Goal: Check status: Check status

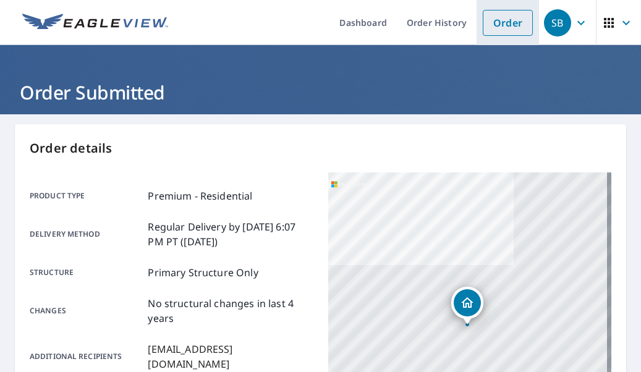
click at [496, 28] on link "Order" at bounding box center [508, 23] width 50 height 26
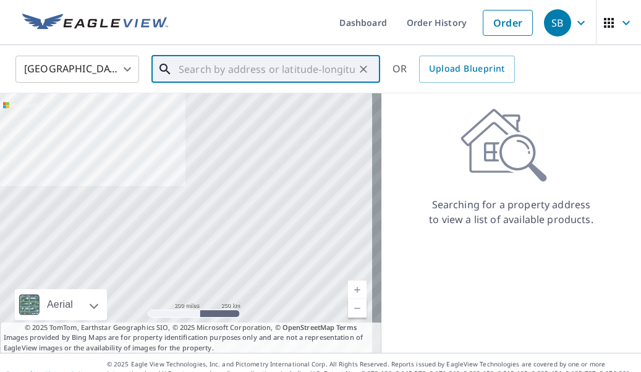
click at [242, 71] on input "text" at bounding box center [267, 69] width 176 height 35
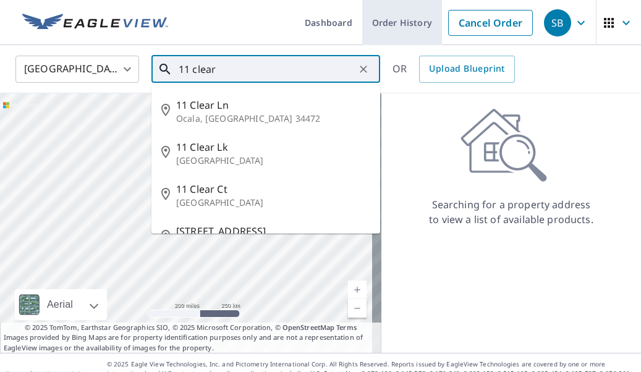
type input "11 clear"
click at [397, 31] on link "Order History" at bounding box center [402, 22] width 80 height 45
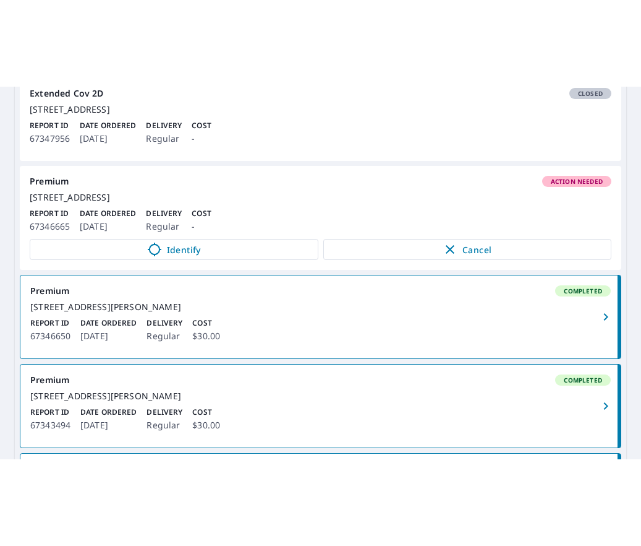
scroll to position [371, 0]
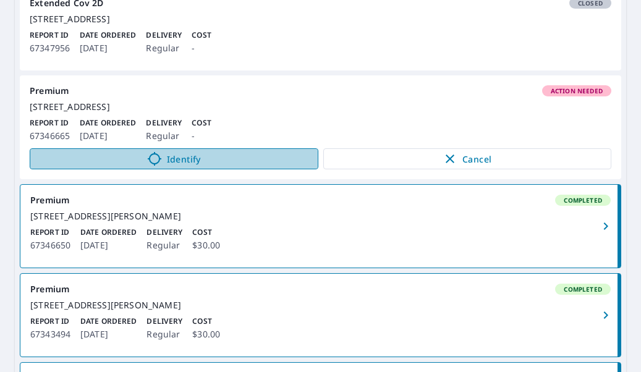
click at [209, 166] on span "Identify" at bounding box center [174, 159] width 273 height 15
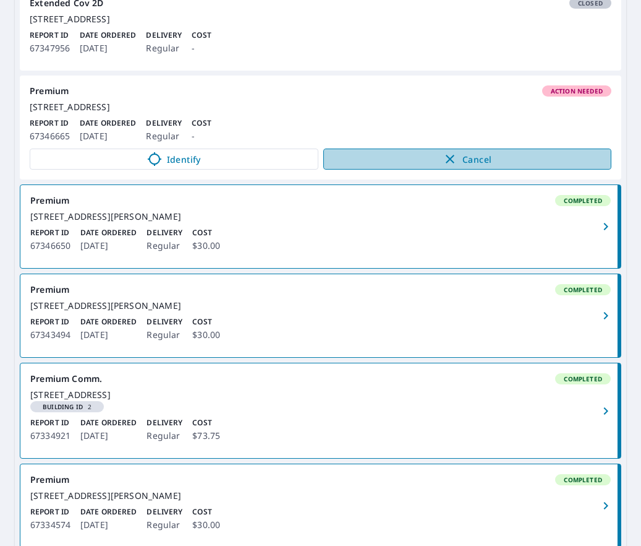
click at [482, 166] on span "Cancel" at bounding box center [467, 159] width 263 height 15
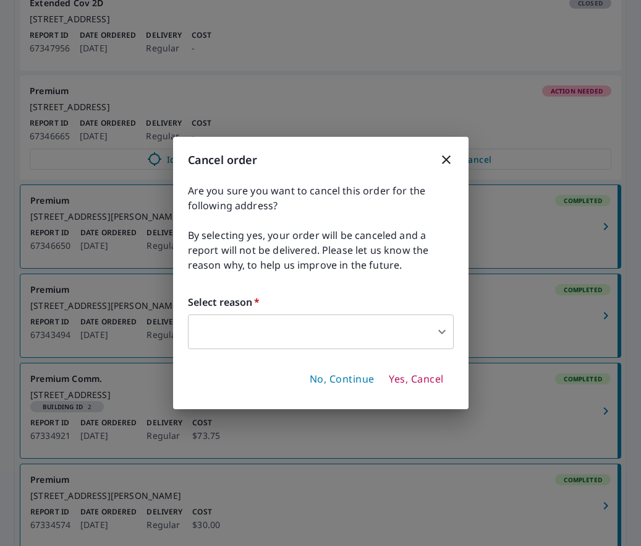
click at [289, 328] on body "SB SB Dashboard Order History Order SB Dashboard / Order History Order History …" at bounding box center [320, 273] width 641 height 546
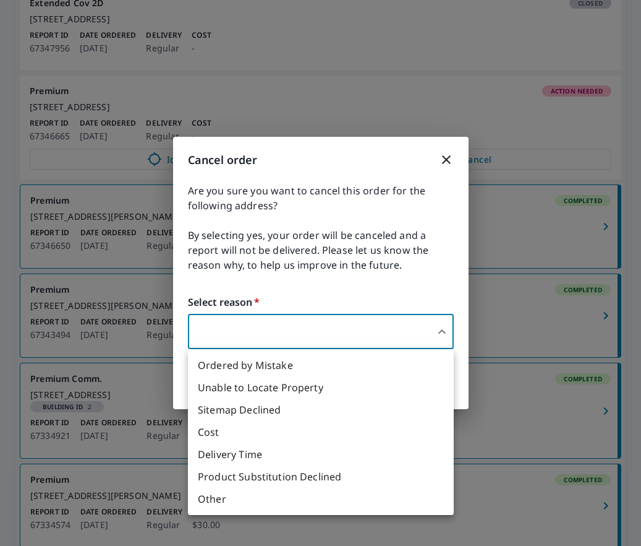
click at [323, 372] on li "Unable to Locate Property" at bounding box center [321, 387] width 266 height 22
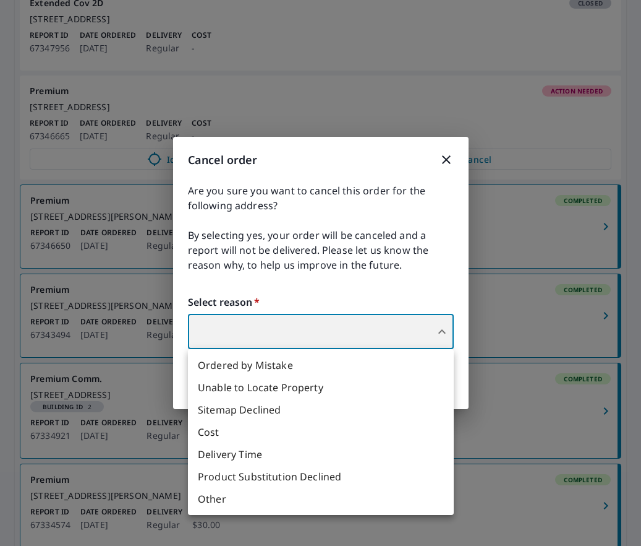
type input "31"
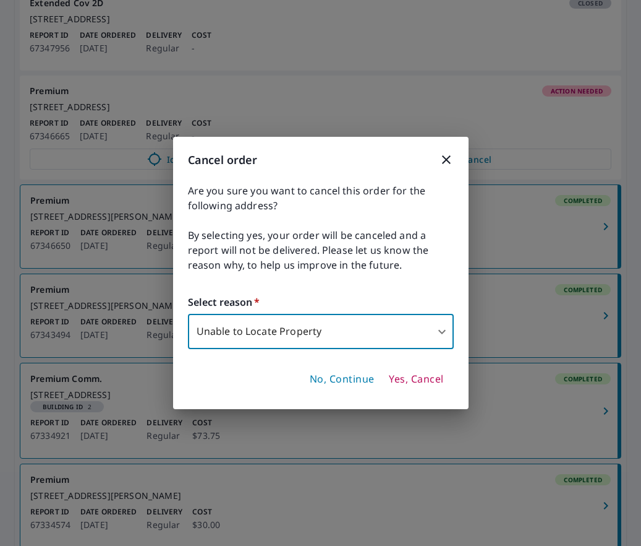
click at [419, 372] on span "Yes, Cancel" at bounding box center [416, 379] width 54 height 14
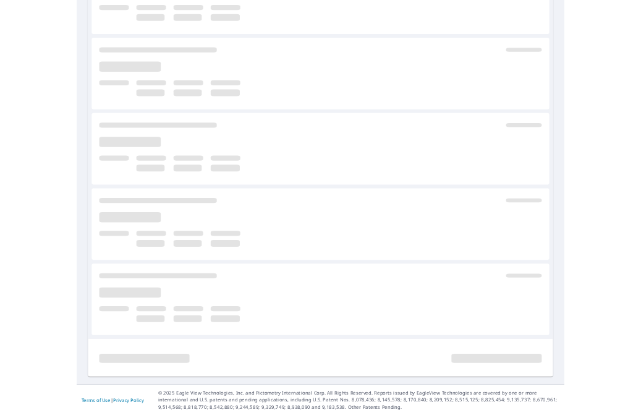
scroll to position [369, 0]
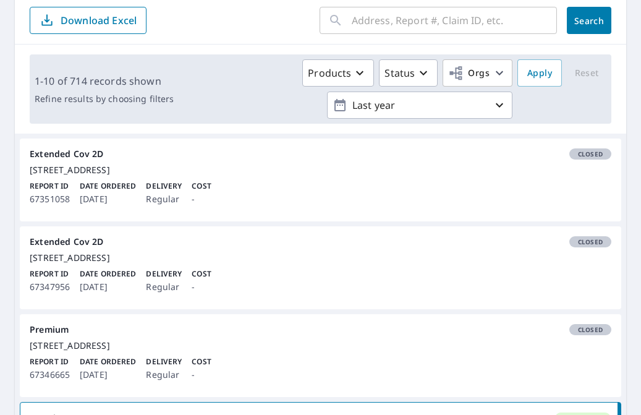
scroll to position [40, 0]
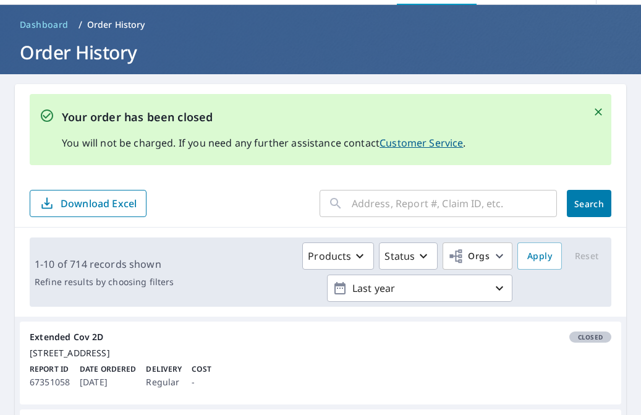
click at [270, 199] on form "​ Search Download Excel" at bounding box center [321, 203] width 582 height 27
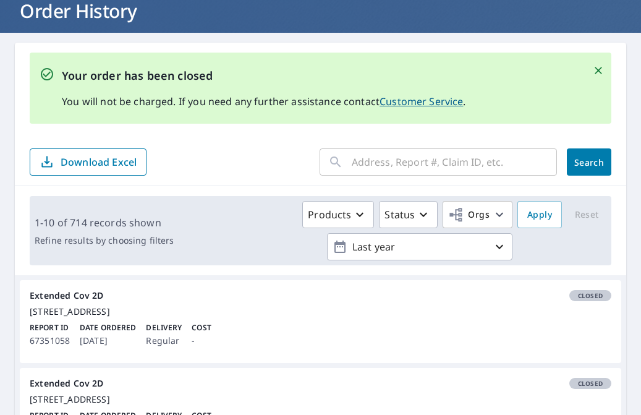
scroll to position [102, 0]
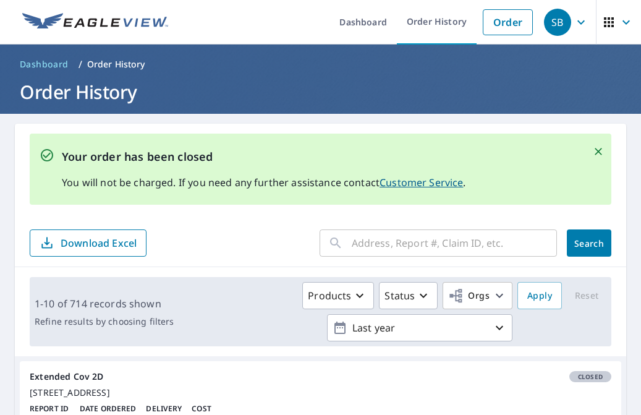
scroll to position [0, 0]
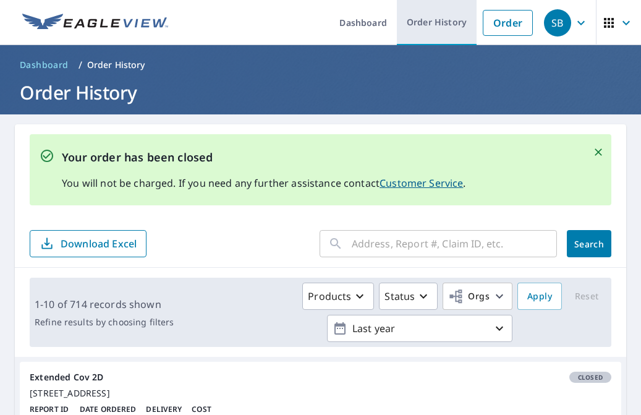
click at [416, 27] on link "Order History" at bounding box center [437, 22] width 80 height 45
click at [287, 25] on ul "Dashboard Order History Order" at bounding box center [358, 22] width 364 height 45
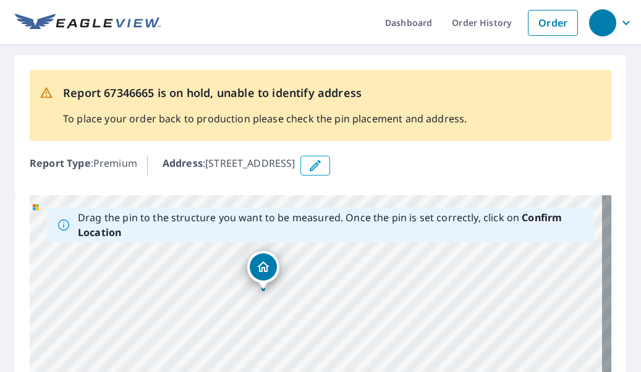
drag, startPoint x: 323, startPoint y: 311, endPoint x: 398, endPoint y: 266, distance: 87.6
click at [482, 166] on div "Address : [STREET_ADDRESS]" at bounding box center [387, 166] width 449 height 20
click at [496, 155] on div "Report Type : Premium Address : [STREET_ADDRESS]" at bounding box center [321, 166] width 582 height 30
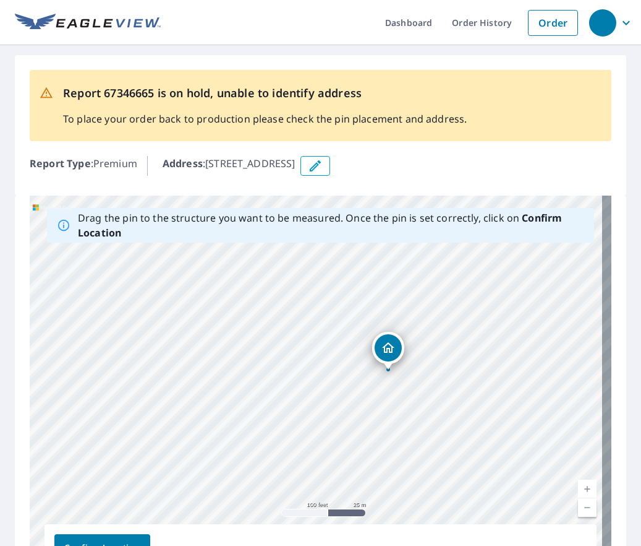
click at [451, 372] on div "[STREET_ADDRESS]" at bounding box center [321, 389] width 582 height 388
drag, startPoint x: 396, startPoint y: 415, endPoint x: 433, endPoint y: 284, distance: 136.3
click at [433, 284] on div "[STREET_ADDRESS]" at bounding box center [321, 389] width 582 height 388
drag, startPoint x: 478, startPoint y: 354, endPoint x: 444, endPoint y: 369, distance: 36.9
click at [444, 369] on div "[STREET_ADDRESS]" at bounding box center [321, 389] width 582 height 388
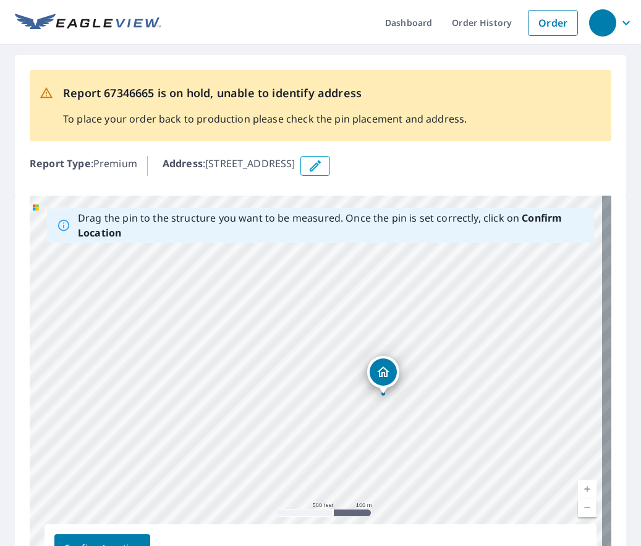
drag, startPoint x: 436, startPoint y: 291, endPoint x: 483, endPoint y: 366, distance: 88.4
click at [483, 366] on div "[STREET_ADDRESS]" at bounding box center [321, 389] width 582 height 388
